Goal: Task Accomplishment & Management: Manage account settings

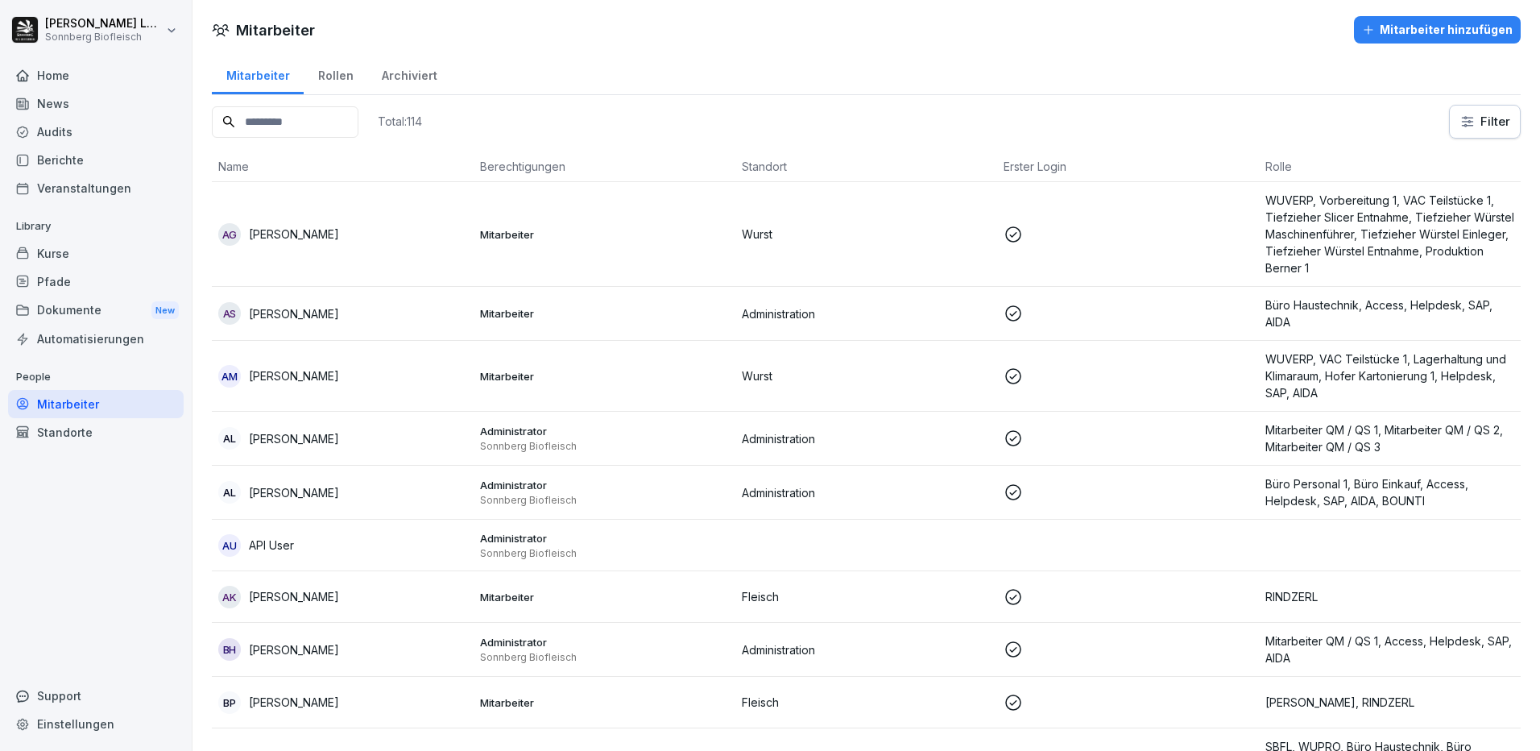
click at [92, 253] on div "Kurse" at bounding box center [96, 253] width 176 height 28
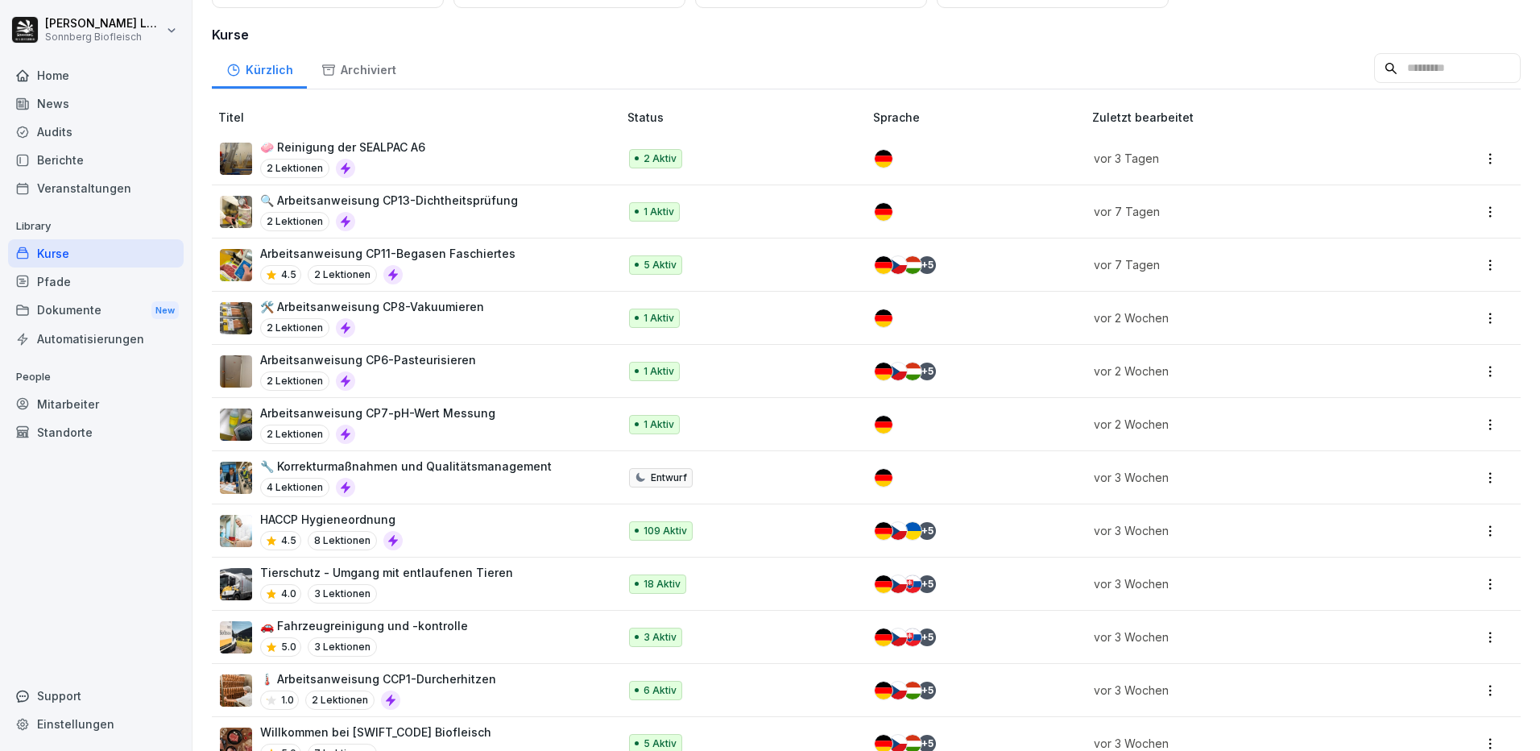
scroll to position [322, 0]
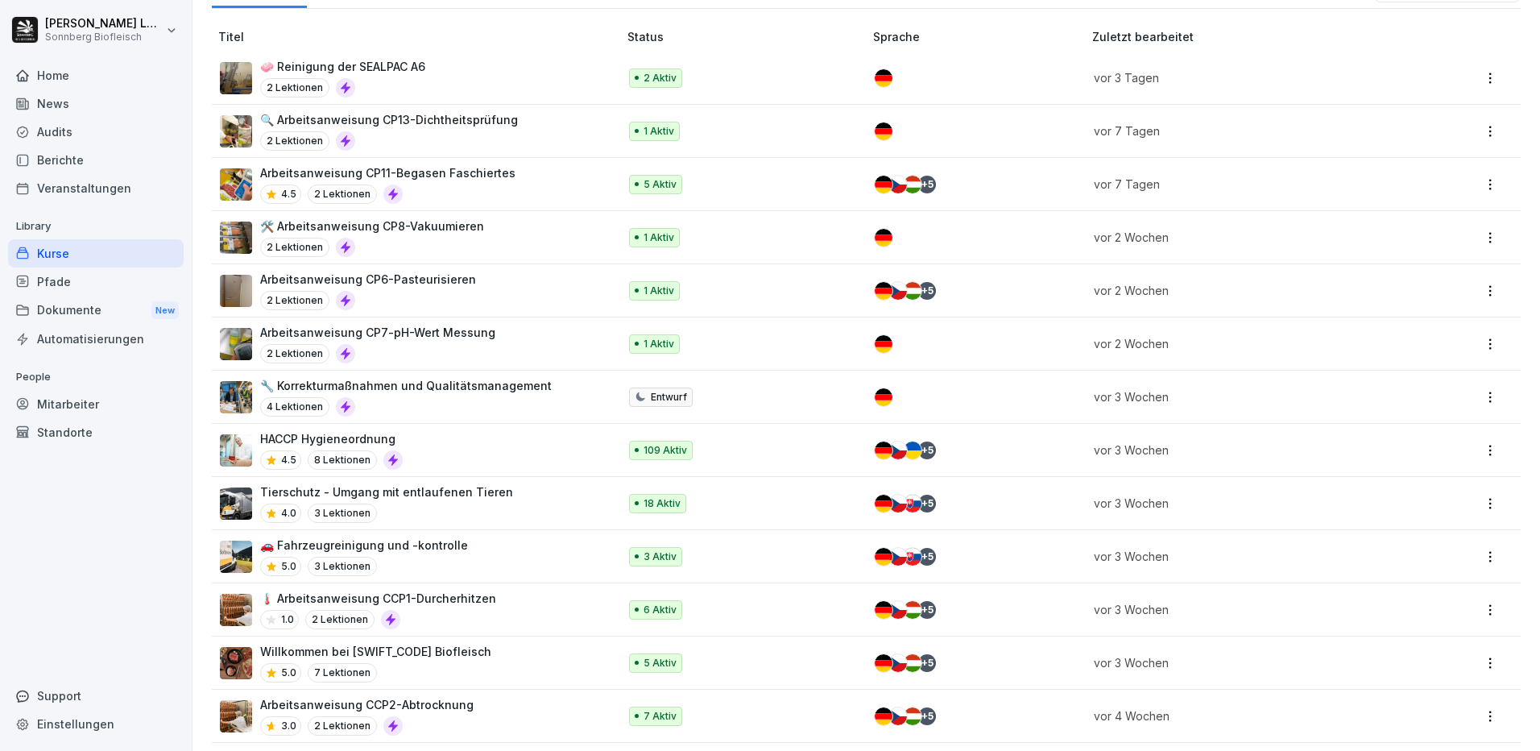
click at [446, 549] on p "🚗 Fahrzeugreinigung und -kontrolle" at bounding box center [364, 545] width 208 height 17
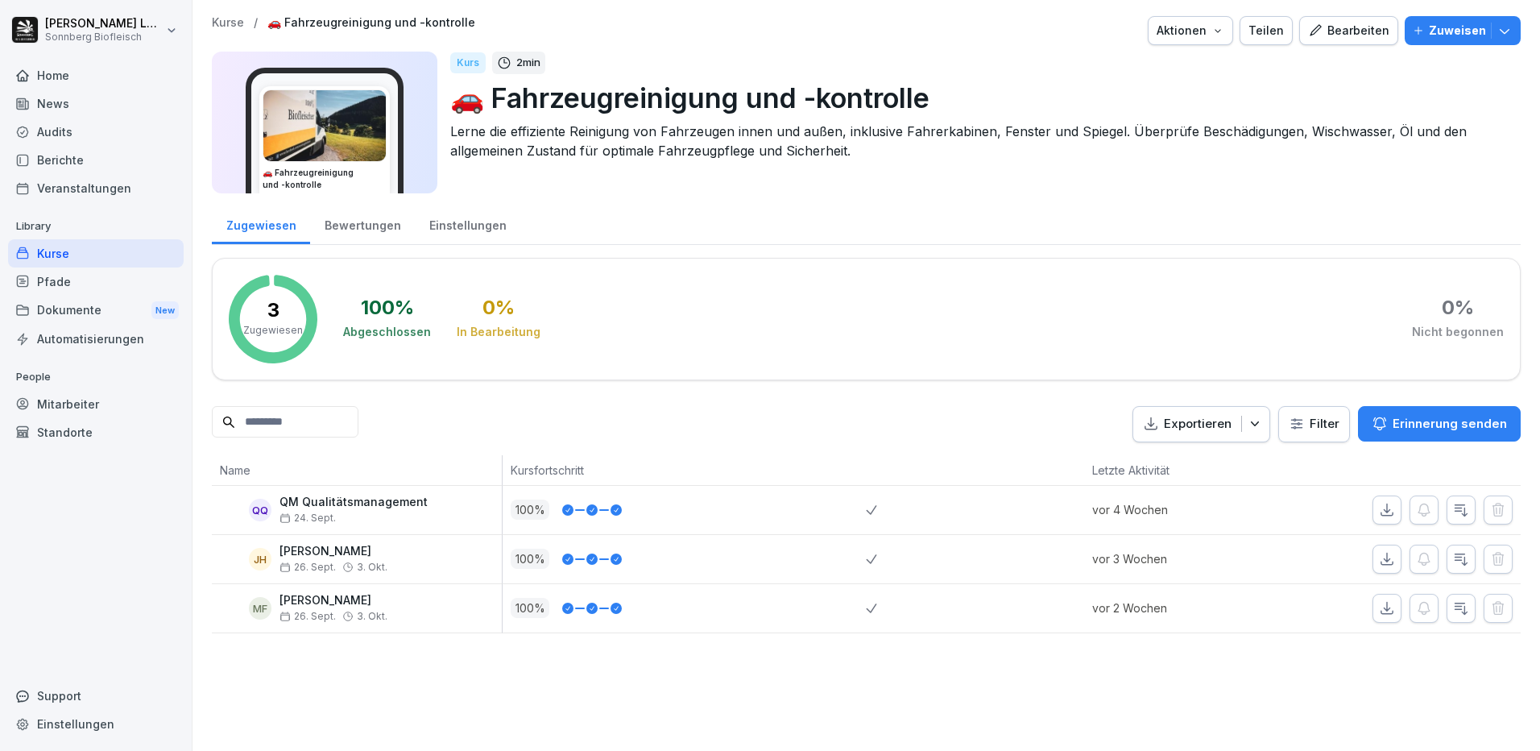
click at [1333, 36] on div "Bearbeiten" at bounding box center [1348, 31] width 81 height 18
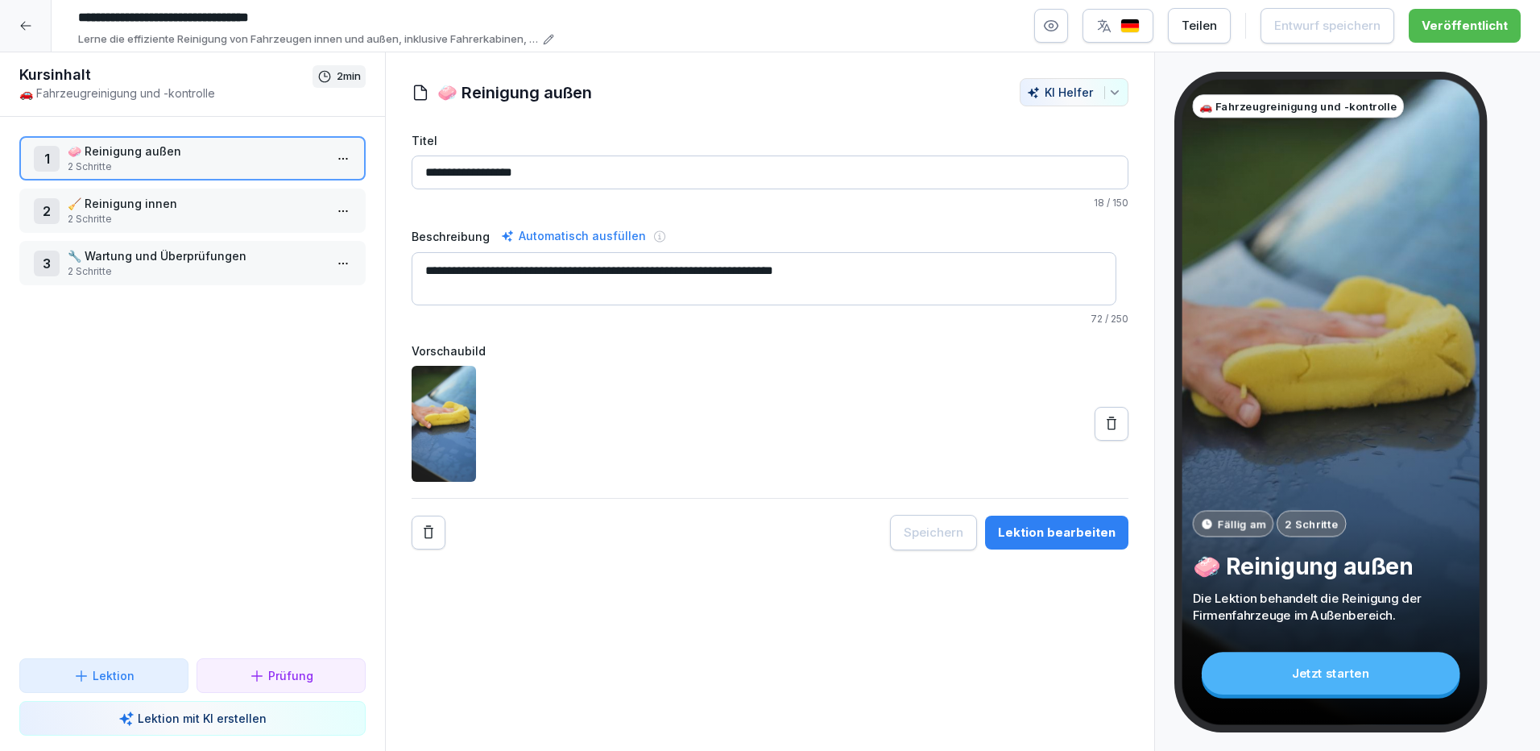
click at [128, 218] on p "2 Schritte" at bounding box center [196, 219] width 256 height 15
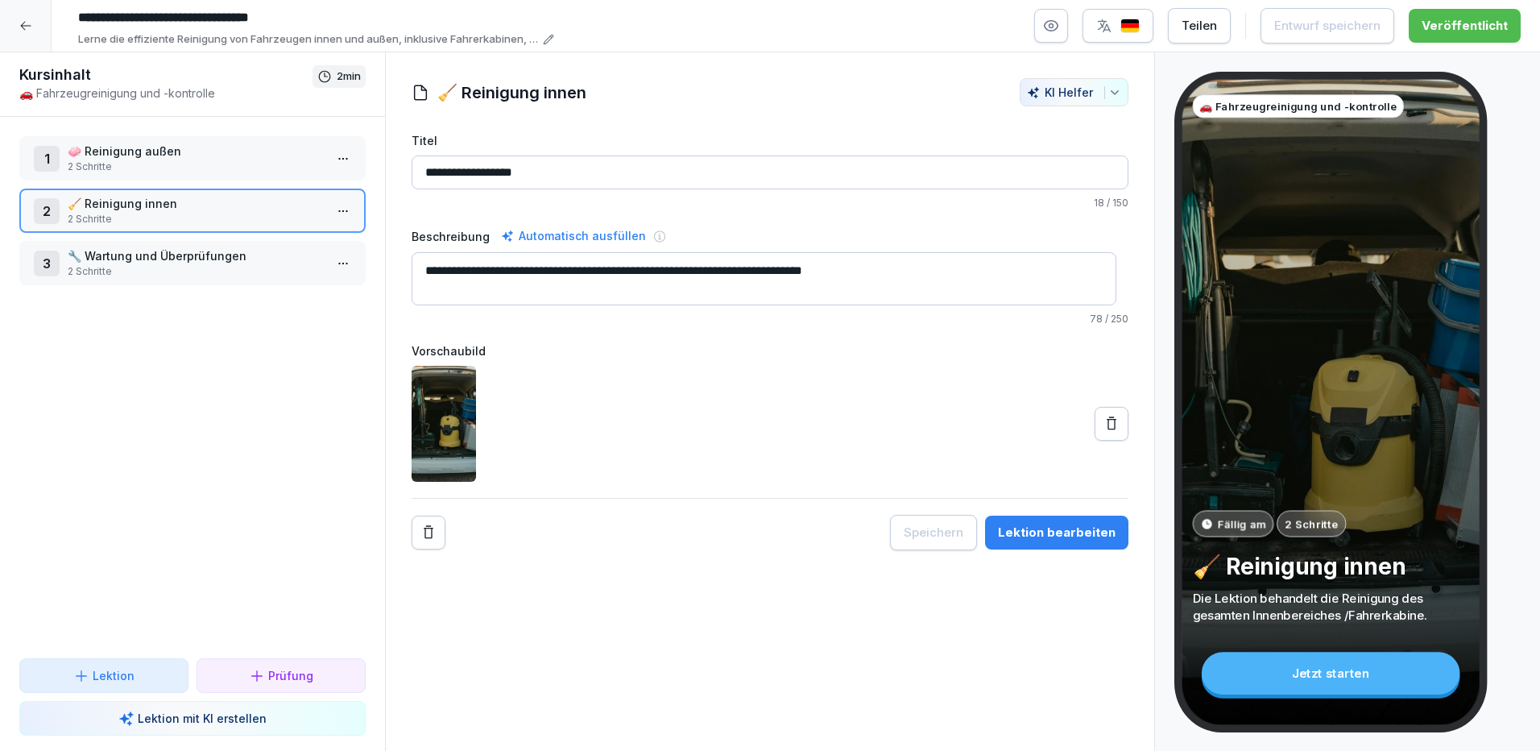
click at [135, 248] on p "🔧 Wartung und Überprüfungen" at bounding box center [196, 255] width 256 height 17
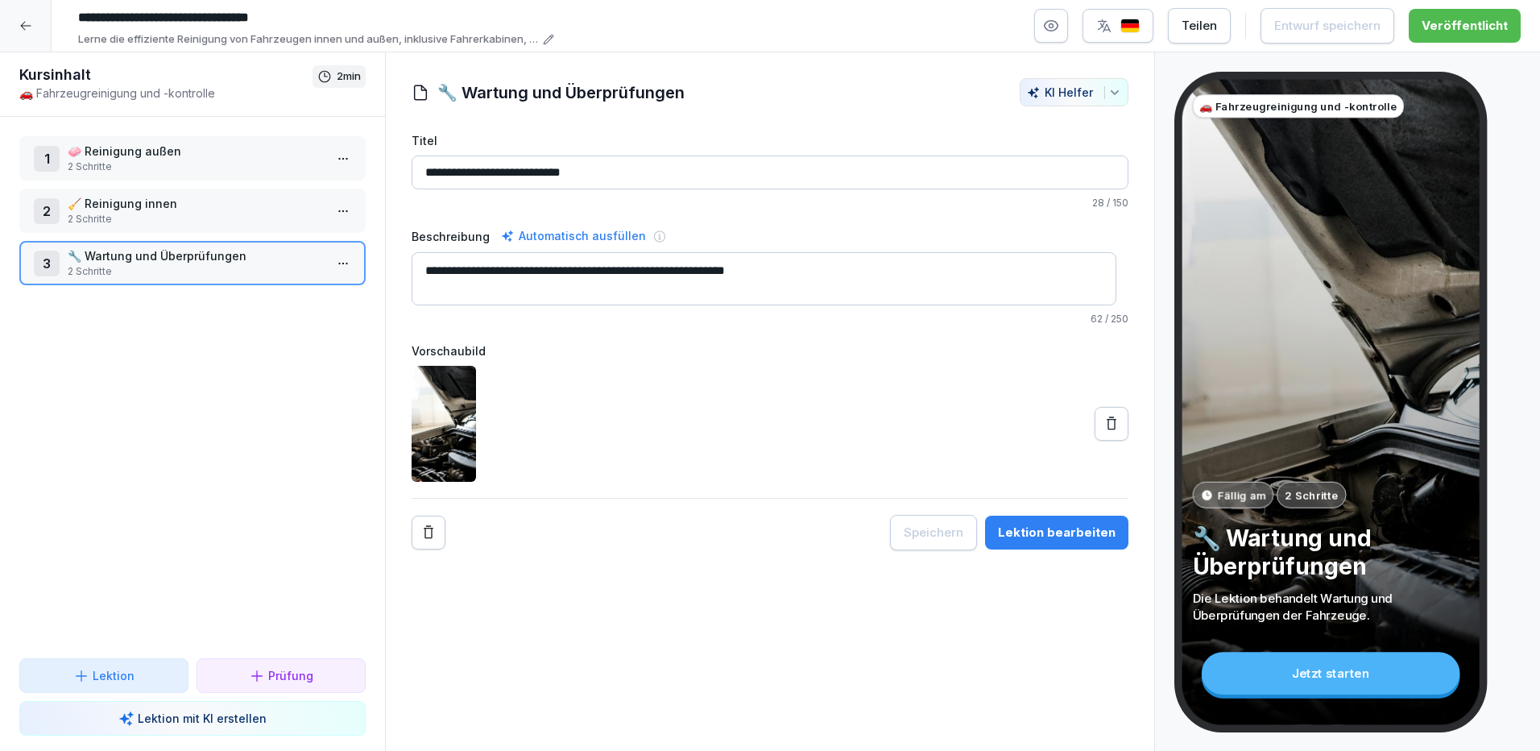
click at [35, 29] on div at bounding box center [26, 26] width 52 height 52
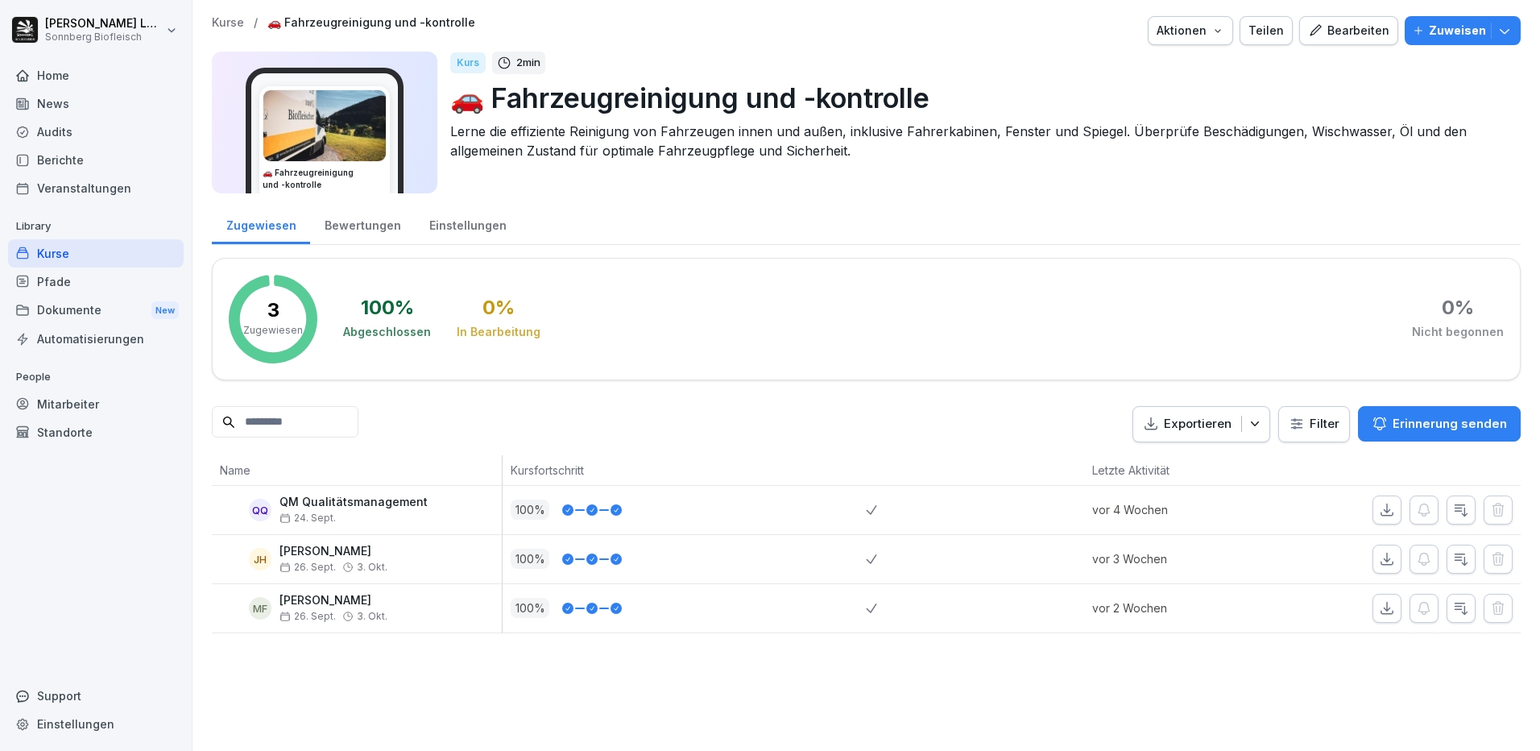
click at [59, 248] on div "Kurse" at bounding box center [96, 253] width 176 height 28
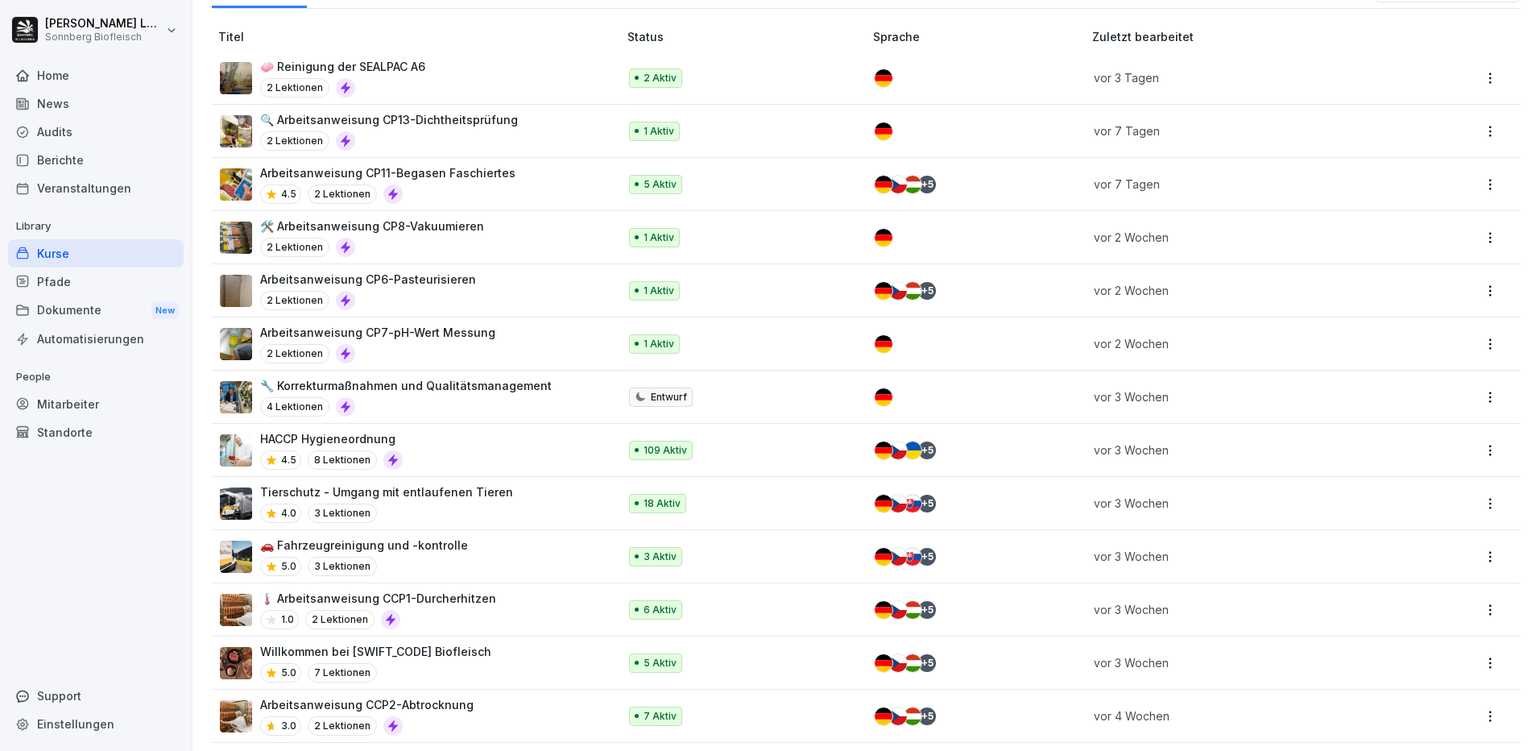
scroll to position [403, 0]
